Goal: Task Accomplishment & Management: Complete application form

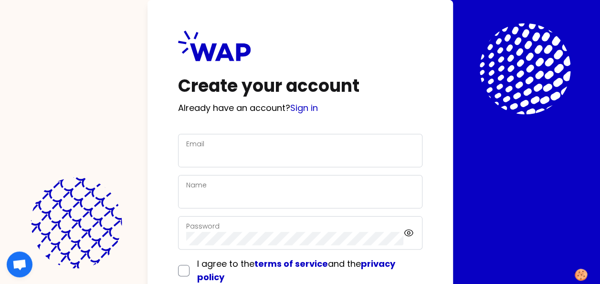
click at [309, 148] on div "Email" at bounding box center [300, 150] width 228 height 25
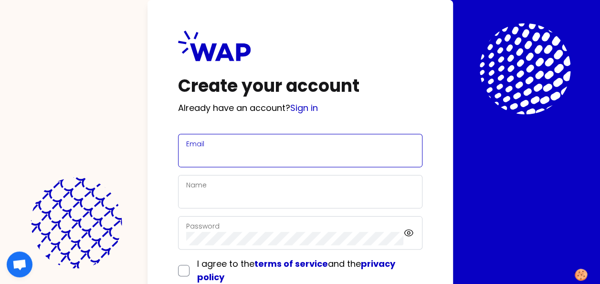
click at [220, 159] on input "Email" at bounding box center [300, 155] width 228 height 13
click at [202, 159] on input "Email" at bounding box center [300, 155] width 228 height 13
type input "m"
type input "M"
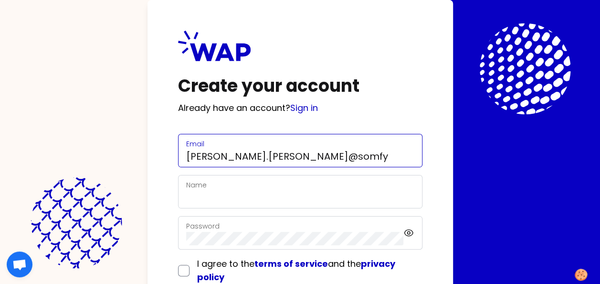
type input "[PERSON_NAME].[PERSON_NAME]@somfy"
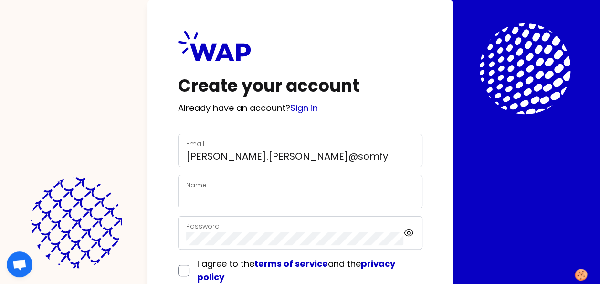
click at [362, 118] on div "Create your account Already have an account? Sign in Email [PERSON_NAME].[PERSO…" at bounding box center [301, 174] width 306 height 349
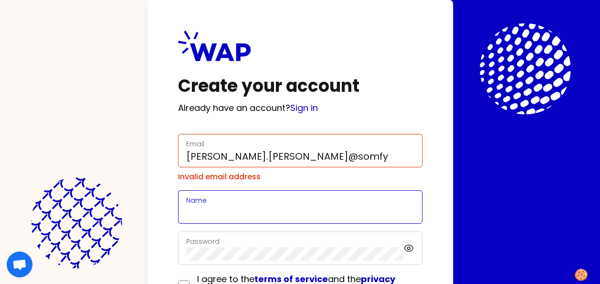
click at [289, 214] on input "Name" at bounding box center [300, 212] width 228 height 13
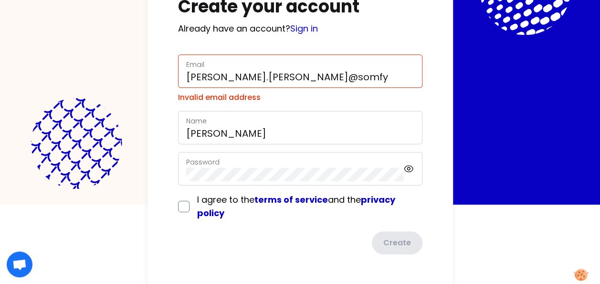
click at [230, 164] on div "Password" at bounding box center [295, 168] width 218 height 25
click at [286, 138] on input "[PERSON_NAME]" at bounding box center [300, 133] width 228 height 13
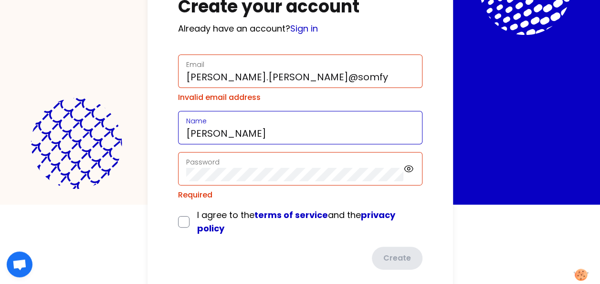
type input "[PERSON_NAME]"
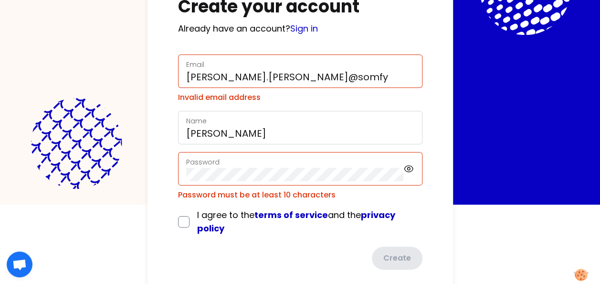
drag, startPoint x: 177, startPoint y: 258, endPoint x: 189, endPoint y: 225, distance: 35.0
click at [177, 256] on div "Create your account Already have an account? Sign in Email [PERSON_NAME].[PERSO…" at bounding box center [301, 110] width 306 height 379
click at [189, 222] on input "checkbox" at bounding box center [183, 221] width 11 height 11
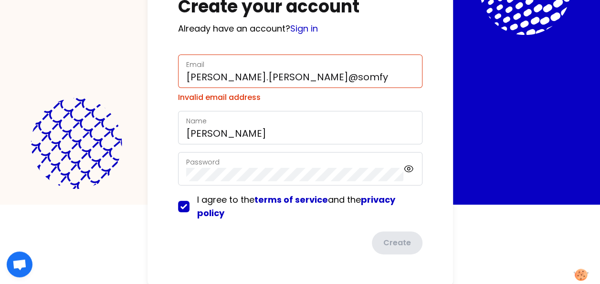
click at [524, 204] on html "Create your account Already have an account? Sign in Email [PERSON_NAME].[PERSO…" at bounding box center [300, 63] width 600 height 284
click at [184, 209] on input "checkbox" at bounding box center [183, 206] width 11 height 11
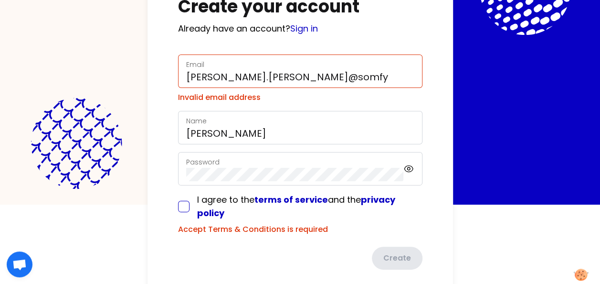
click at [184, 208] on input "checkbox" at bounding box center [183, 206] width 11 height 11
checkbox input "true"
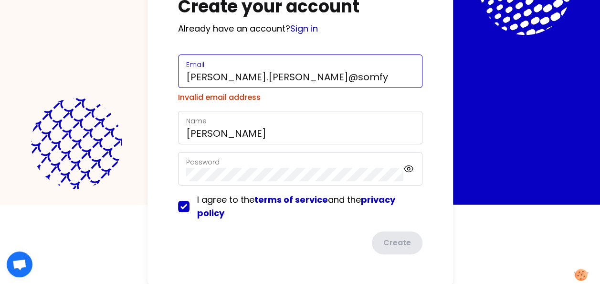
click at [329, 76] on input "[PERSON_NAME].[PERSON_NAME]@somfy" at bounding box center [300, 76] width 228 height 13
type input "[PERSON_NAME][EMAIL_ADDRESS][PERSON_NAME][DOMAIN_NAME]"
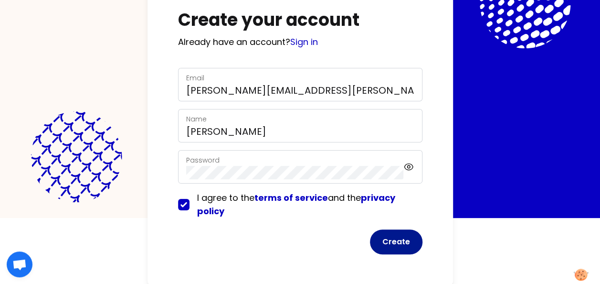
click at [409, 244] on button "Create" at bounding box center [396, 241] width 53 height 25
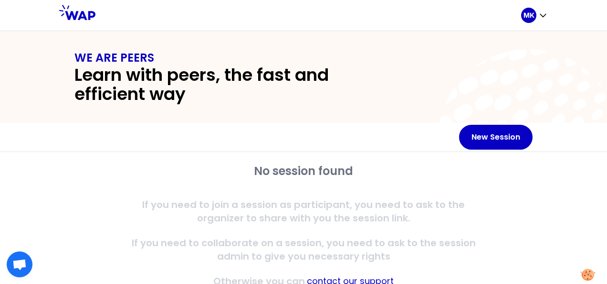
click at [278, 93] on h2 "Learn with peers, the fast and efficient way" at bounding box center [234, 84] width 321 height 38
